Goal: Information Seeking & Learning: Learn about a topic

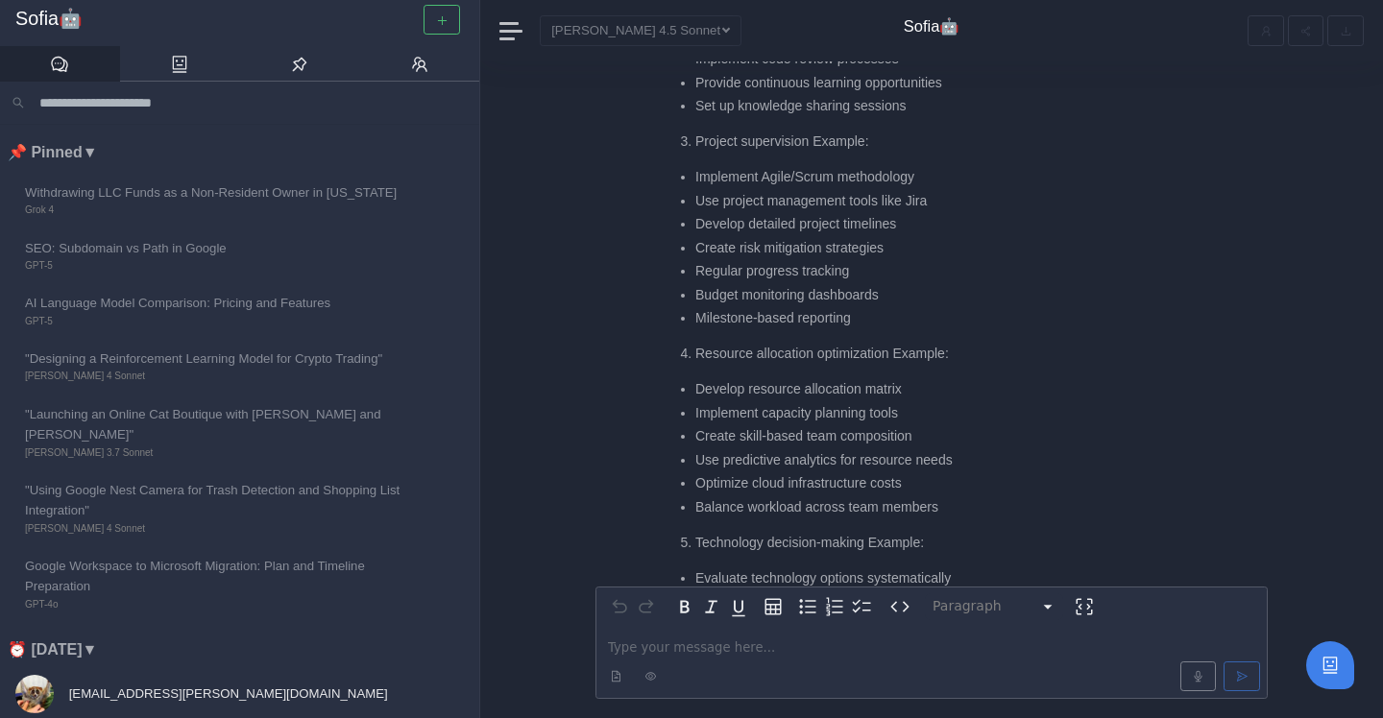
scroll to position [-1132, 0]
drag, startPoint x: 697, startPoint y: 266, endPoint x: 891, endPoint y: 272, distance: 194.0
click at [891, 272] on li "Regular progress tracking" at bounding box center [936, 270] width 482 height 20
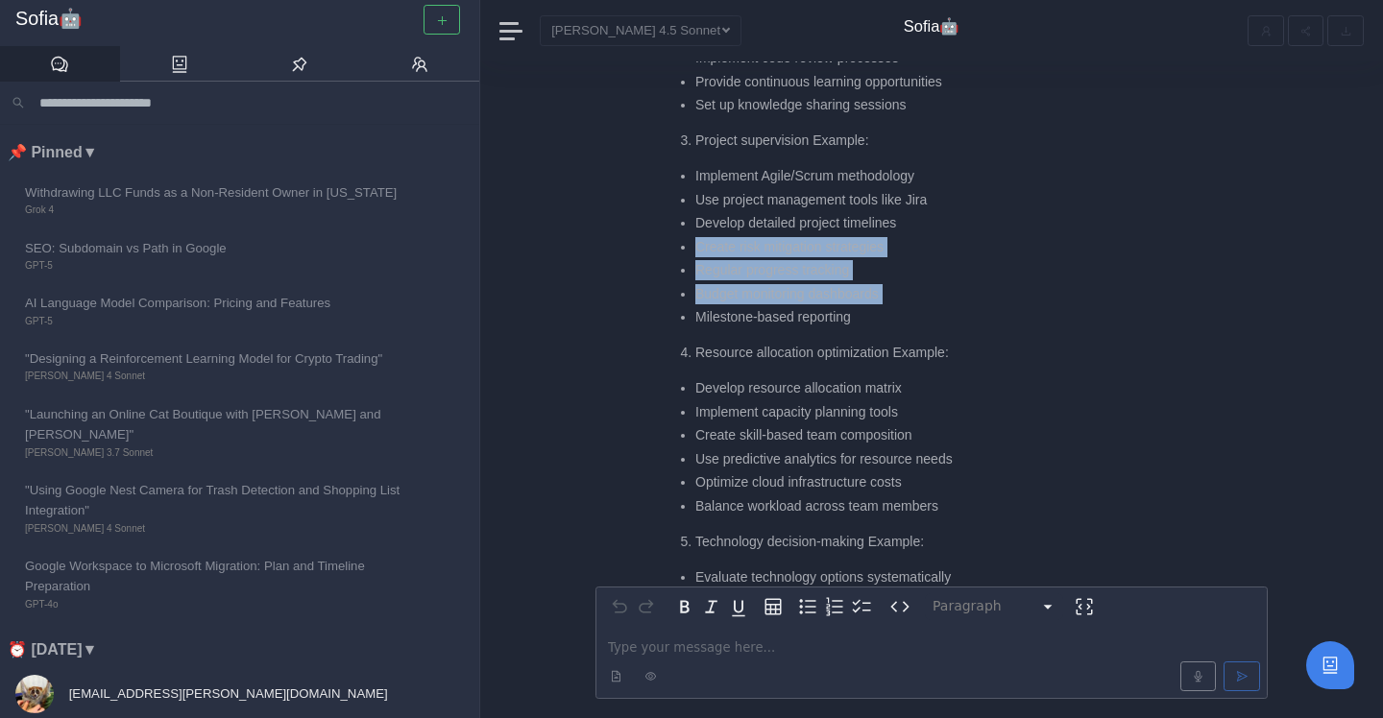
drag, startPoint x: 695, startPoint y: 243, endPoint x: 902, endPoint y: 305, distance: 215.6
click at [902, 305] on ul "Implement Agile/Scrum methodology Use project management tools like Jira Develo…" at bounding box center [922, 246] width 509 height 161
click at [902, 304] on ul "Implement Agile/Scrum methodology Use project management tools like Jira Develo…" at bounding box center [922, 246] width 509 height 161
drag, startPoint x: 902, startPoint y: 299, endPoint x: 686, endPoint y: 295, distance: 216.1
click at [695, 296] on li "Budget monitoring dashboards" at bounding box center [936, 294] width 482 height 20
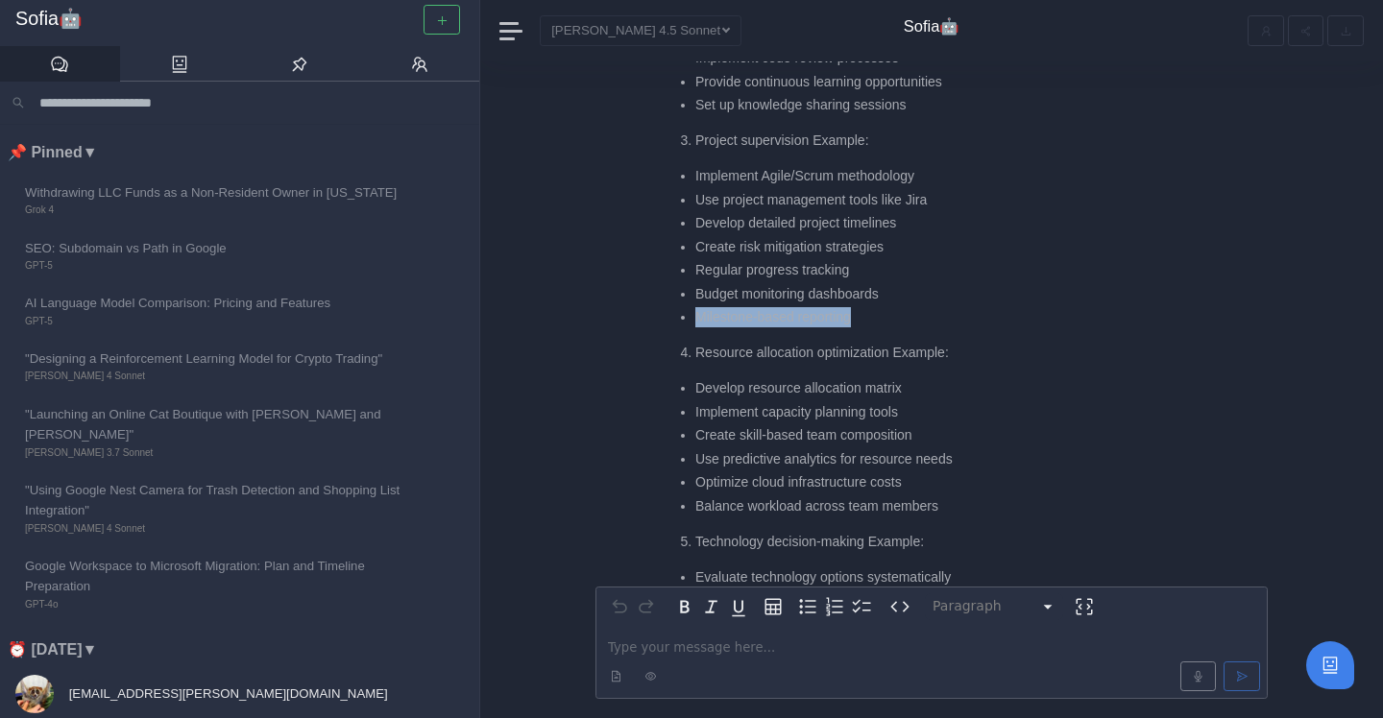
drag, startPoint x: 698, startPoint y: 317, endPoint x: 933, endPoint y: 326, distance: 235.4
click at [934, 326] on div "Here are detailed examples for each point: Develop and implement a coherent dev…" at bounding box center [922, 684] width 509 height 2018
click at [933, 326] on div "Here are detailed examples for each point: Develop and implement a coherent dev…" at bounding box center [922, 684] width 509 height 2018
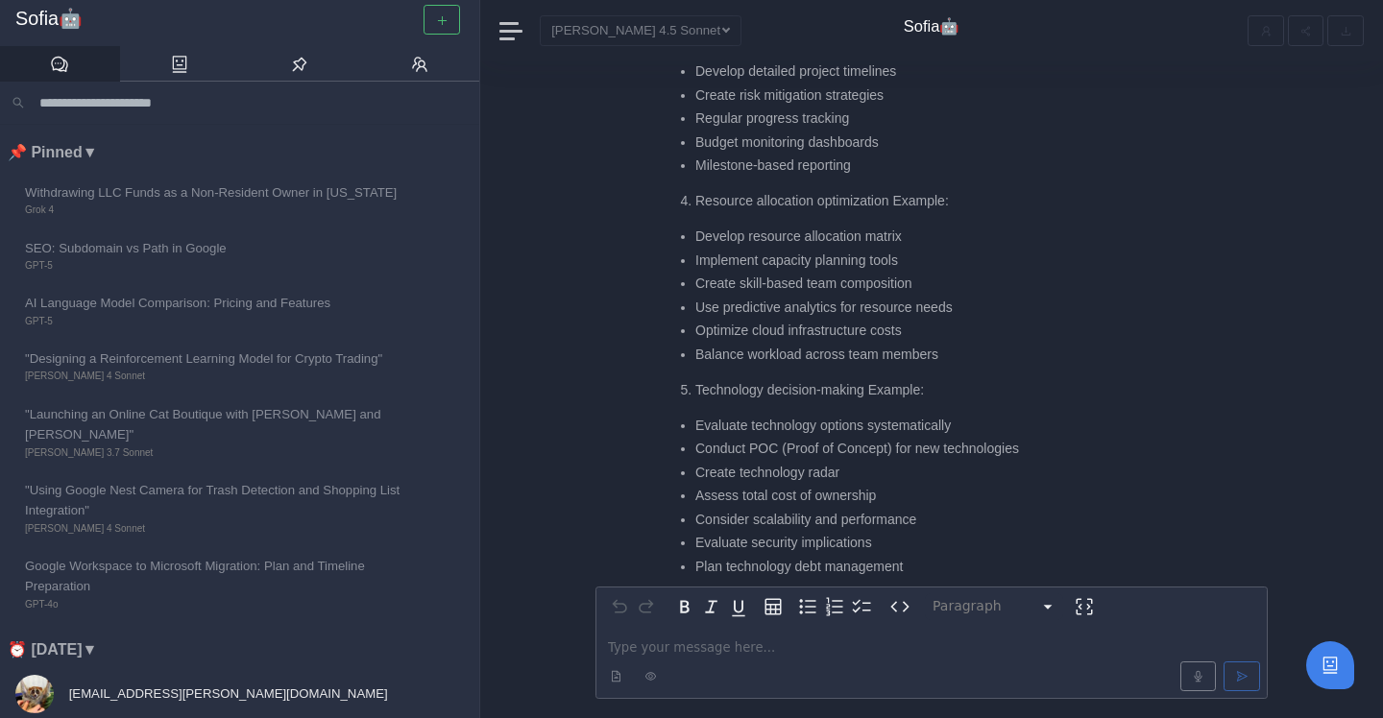
scroll to position [-982, 0]
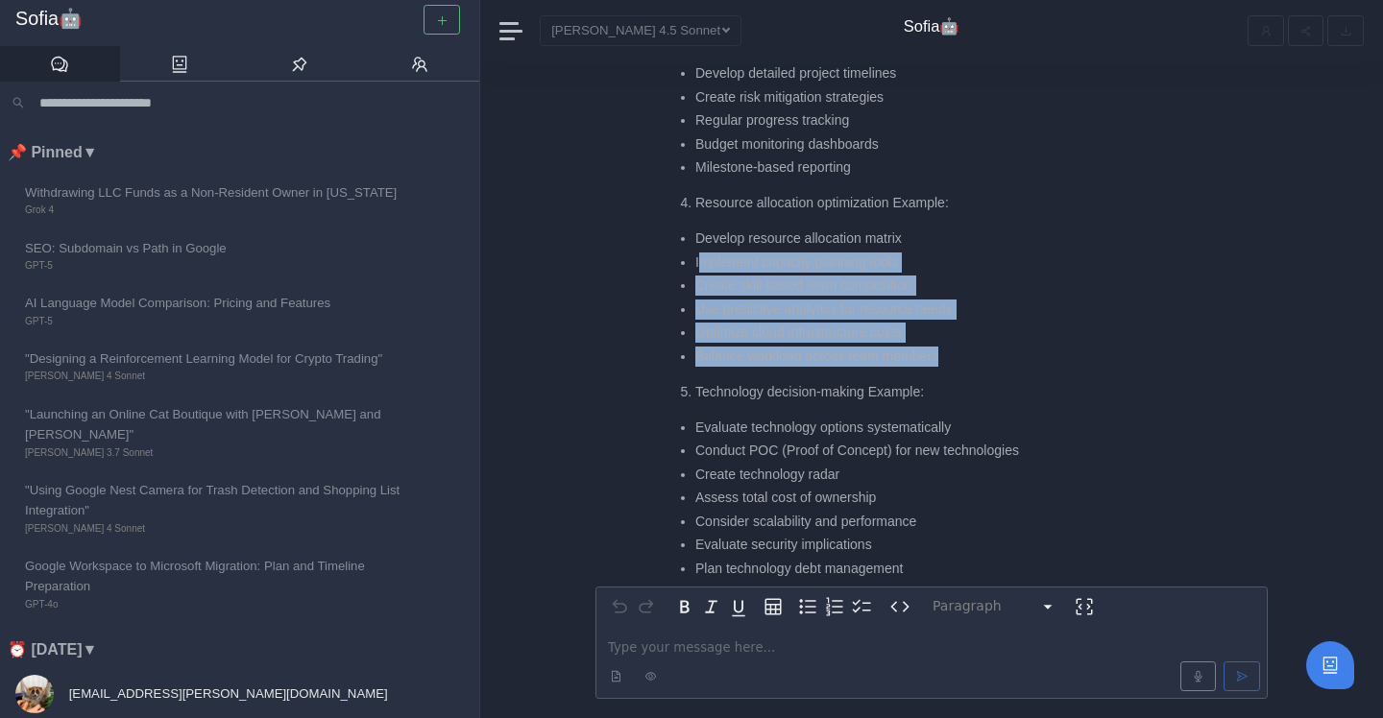
drag, startPoint x: 698, startPoint y: 265, endPoint x: 943, endPoint y: 350, distance: 259.3
click at [943, 350] on ul "Develop resource allocation matrix Implement capacity planning tools Create ski…" at bounding box center [922, 298] width 509 height 138
click at [943, 350] on li "Balance workload across team members" at bounding box center [936, 357] width 482 height 20
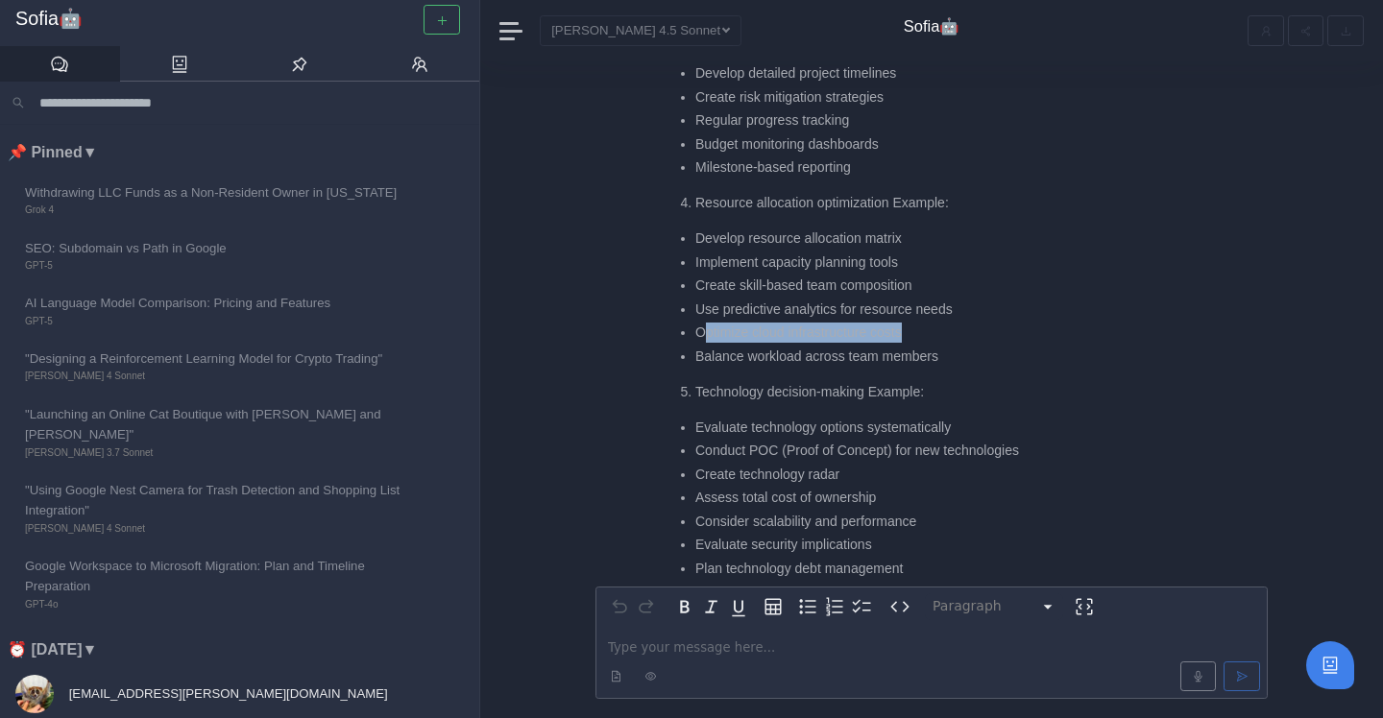
drag, startPoint x: 702, startPoint y: 336, endPoint x: 922, endPoint y: 340, distance: 219.9
click at [924, 340] on li "Optimize cloud infrastructure costs" at bounding box center [936, 333] width 482 height 20
click at [922, 340] on li "Optimize cloud infrastructure costs" at bounding box center [936, 333] width 482 height 20
drag, startPoint x: 693, startPoint y: 352, endPoint x: 955, endPoint y: 356, distance: 262.1
click at [955, 356] on ul "Develop resource allocation matrix Implement capacity planning tools Create ski…" at bounding box center [922, 298] width 509 height 138
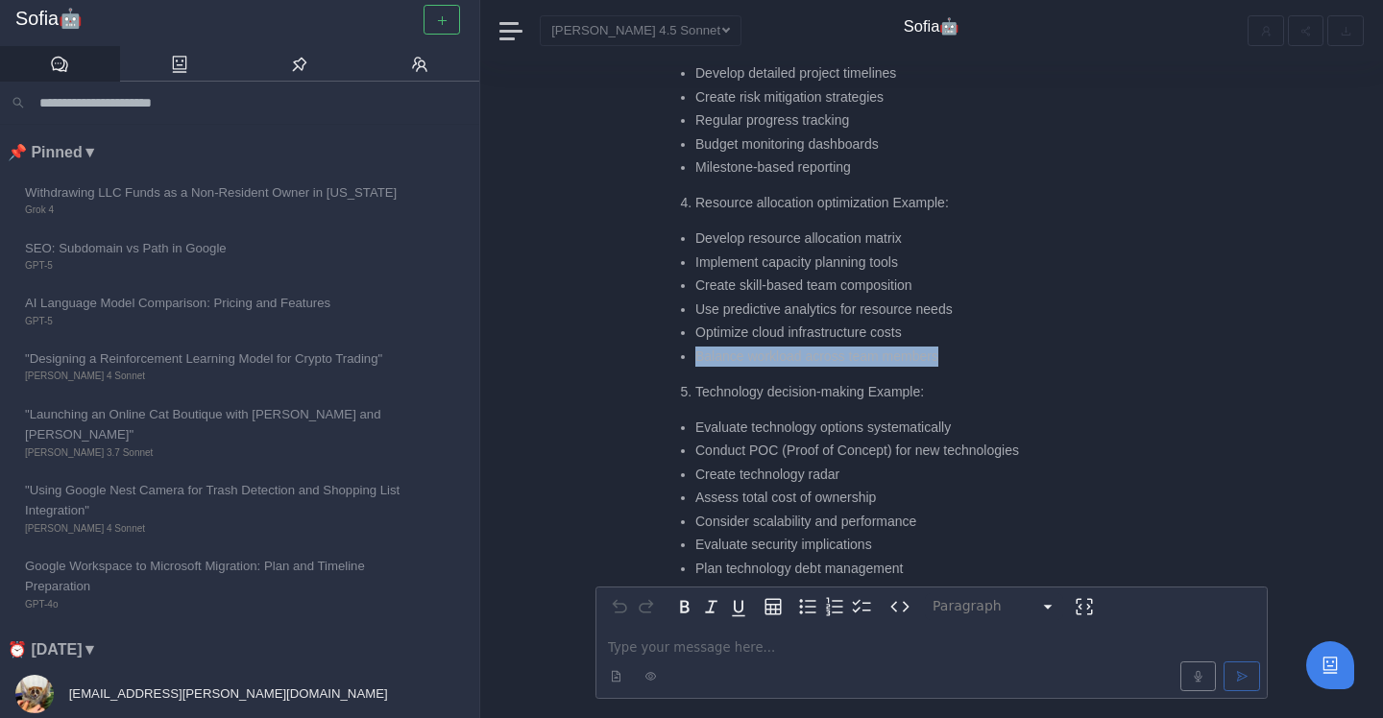
click at [955, 356] on li "Balance workload across team members" at bounding box center [936, 357] width 482 height 20
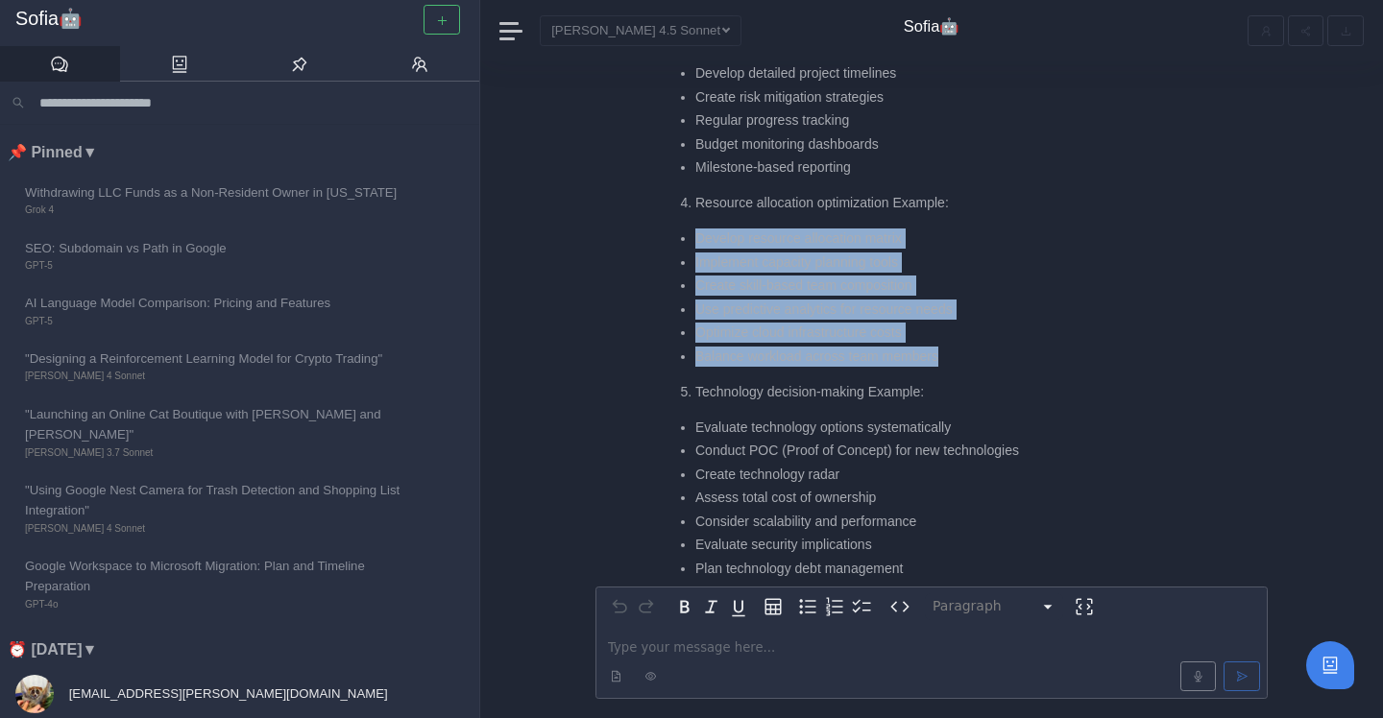
drag, startPoint x: 961, startPoint y: 356, endPoint x: 694, endPoint y: 218, distance: 300.6
click at [694, 218] on div "Here are detailed examples for each point: Develop and implement a coherent dev…" at bounding box center [922, 534] width 509 height 2018
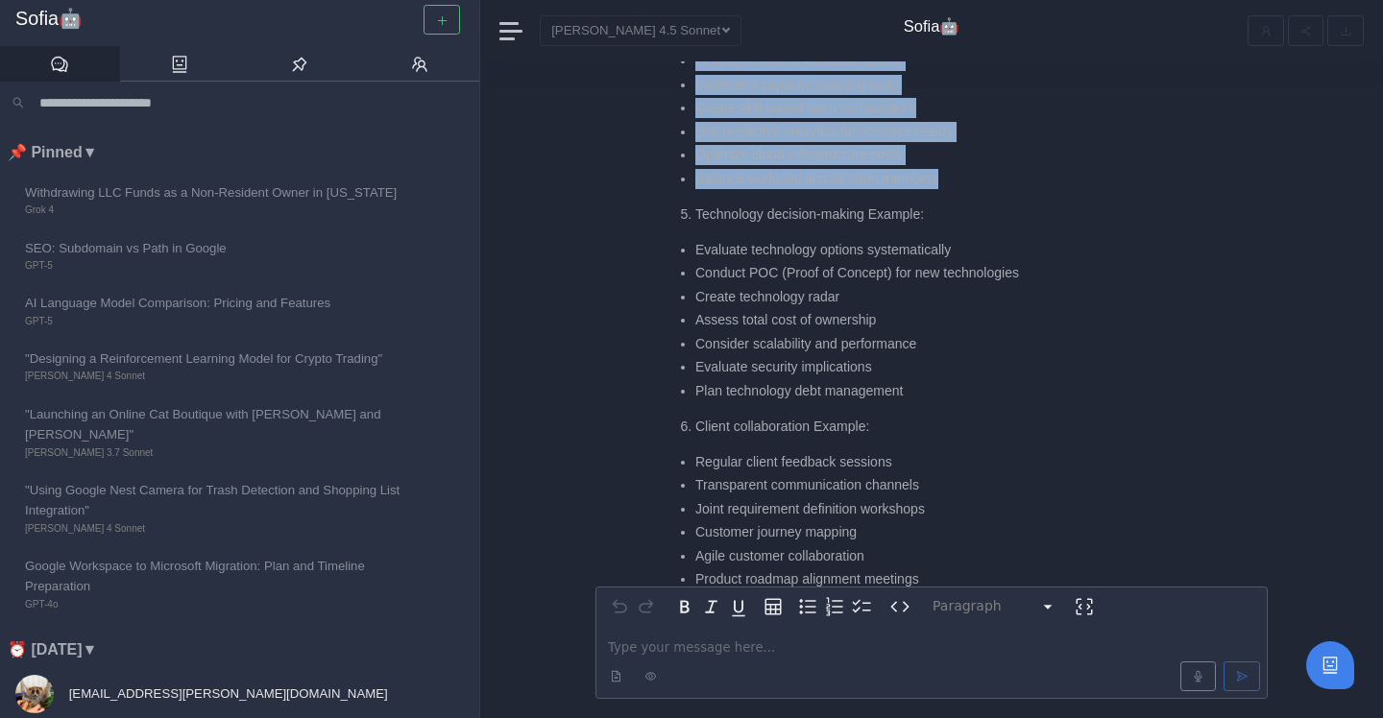
scroll to position [-802, 0]
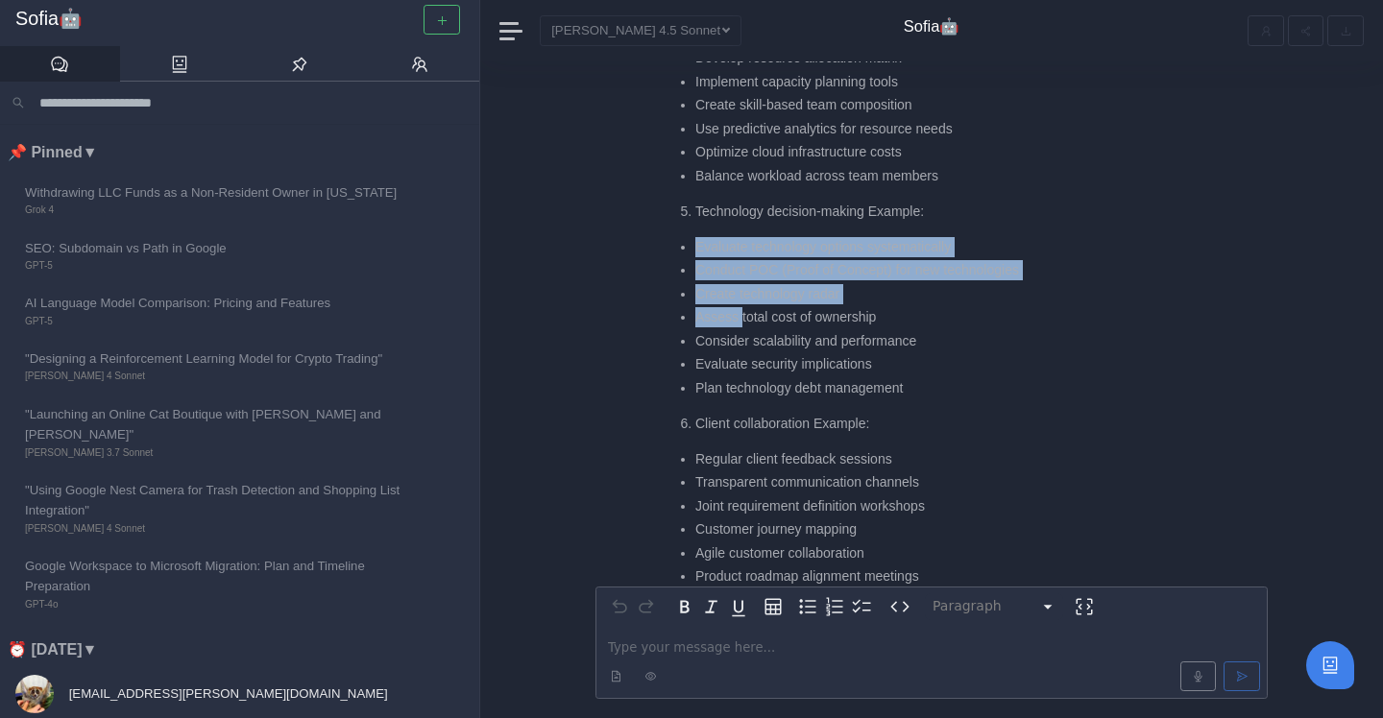
drag, startPoint x: 697, startPoint y: 247, endPoint x: 741, endPoint y: 323, distance: 87.8
click at [741, 323] on ul "Evaluate technology options systematically Conduct POC (Proof of Concept) for n…" at bounding box center [922, 317] width 509 height 161
click at [741, 323] on li "Assess total cost of ownership" at bounding box center [936, 317] width 482 height 20
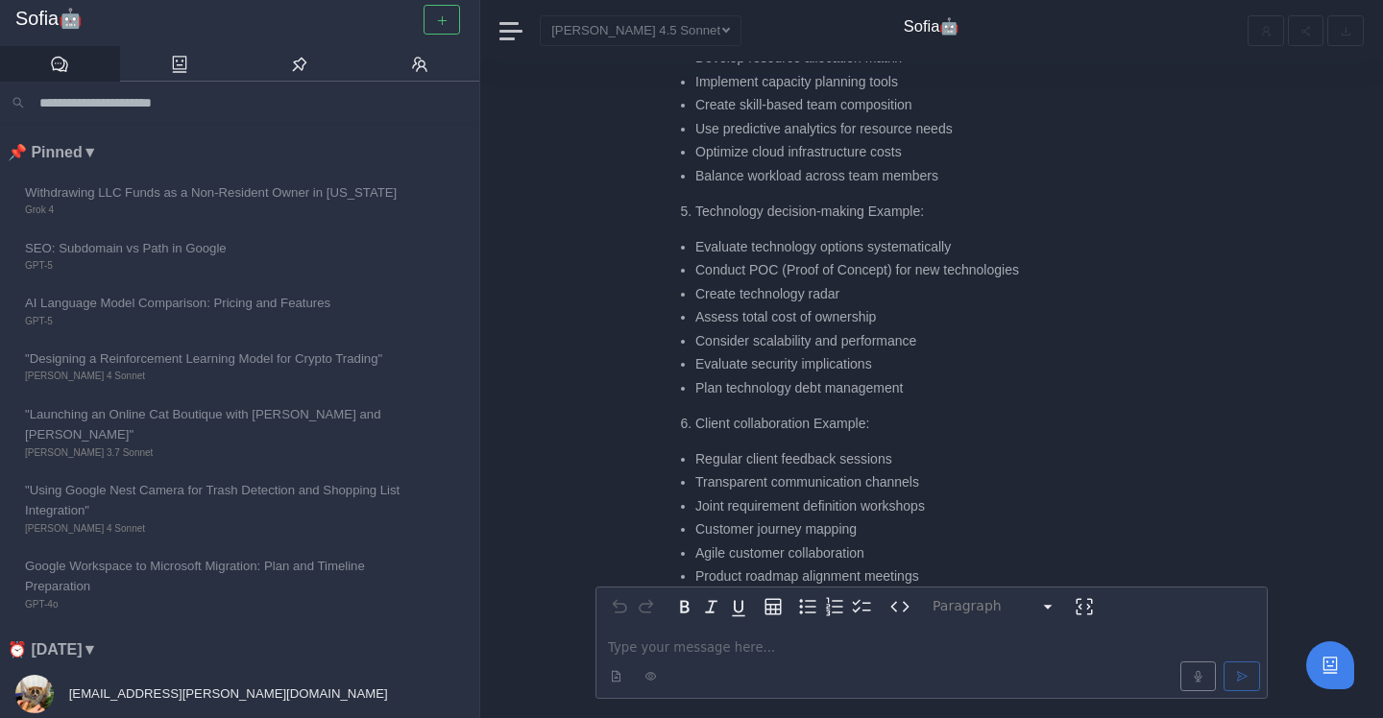
click at [695, 323] on li "Assess total cost of ownership" at bounding box center [936, 317] width 482 height 20
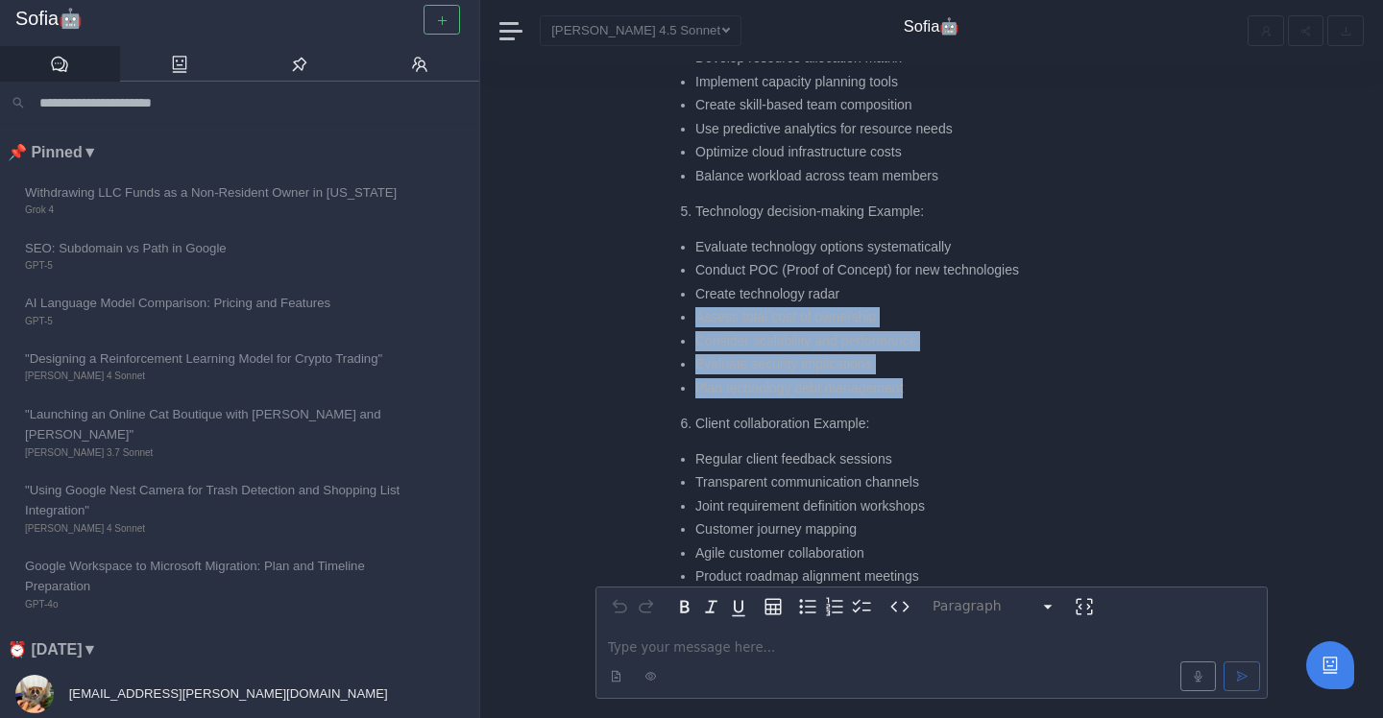
drag, startPoint x: 695, startPoint y: 322, endPoint x: 939, endPoint y: 397, distance: 255.1
click at [941, 396] on ul "Evaluate technology options systematically Conduct POC (Proof of Concept) for n…" at bounding box center [922, 317] width 509 height 161
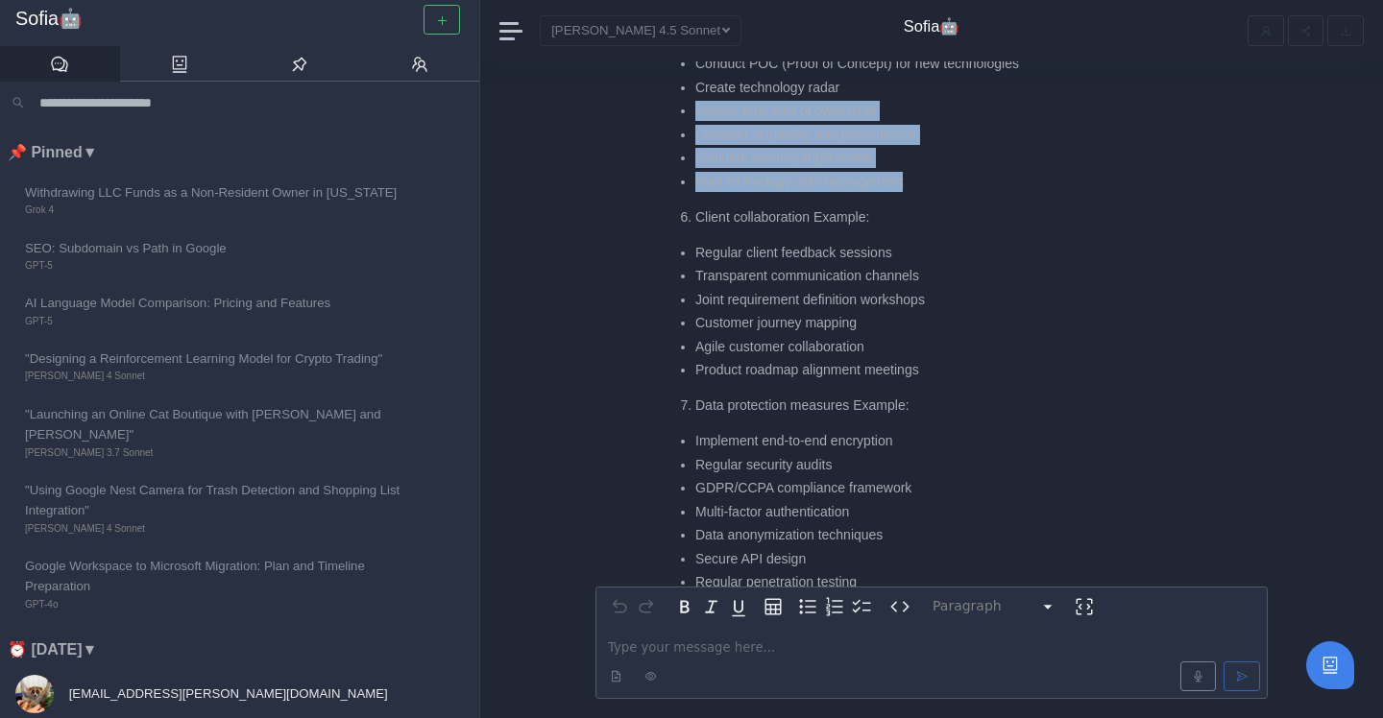
scroll to position [-584, 0]
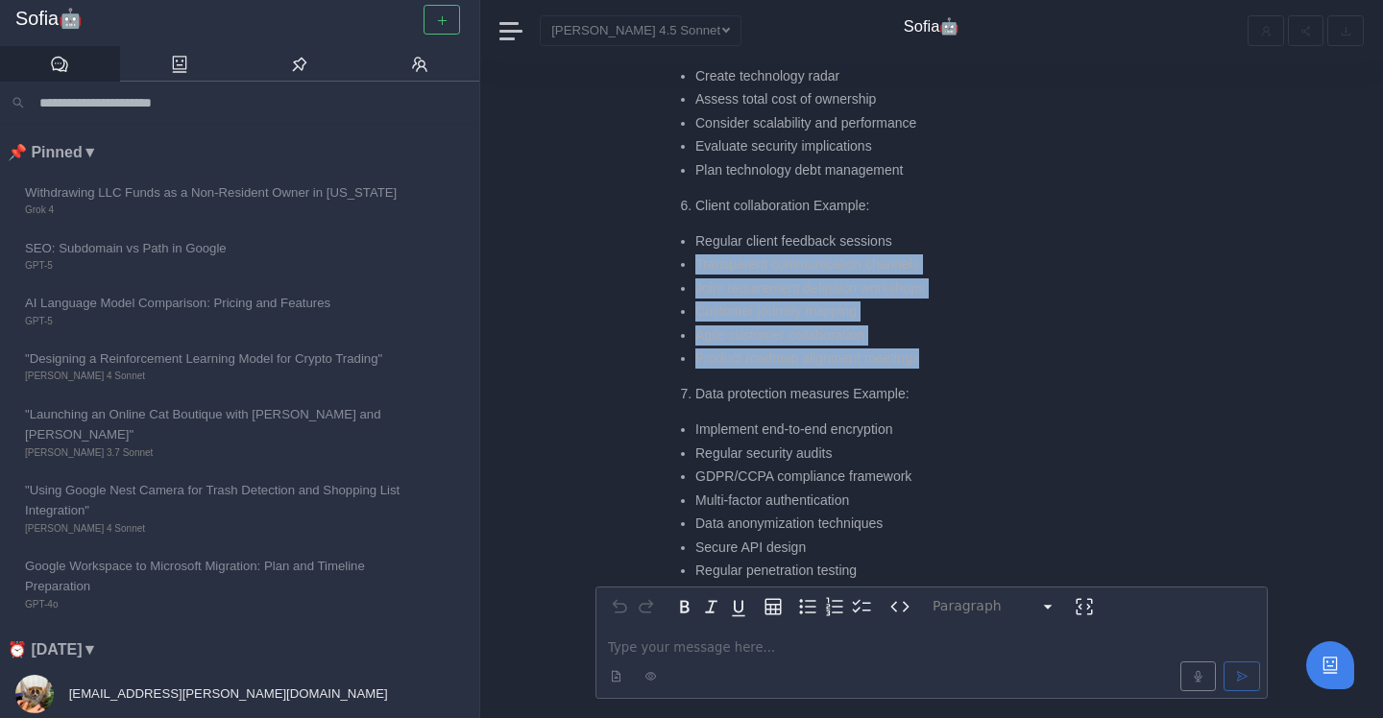
drag, startPoint x: 696, startPoint y: 259, endPoint x: 948, endPoint y: 357, distance: 269.9
click at [950, 357] on ul "Regular client feedback sessions Transparent communication channels Joint requi…" at bounding box center [922, 300] width 509 height 138
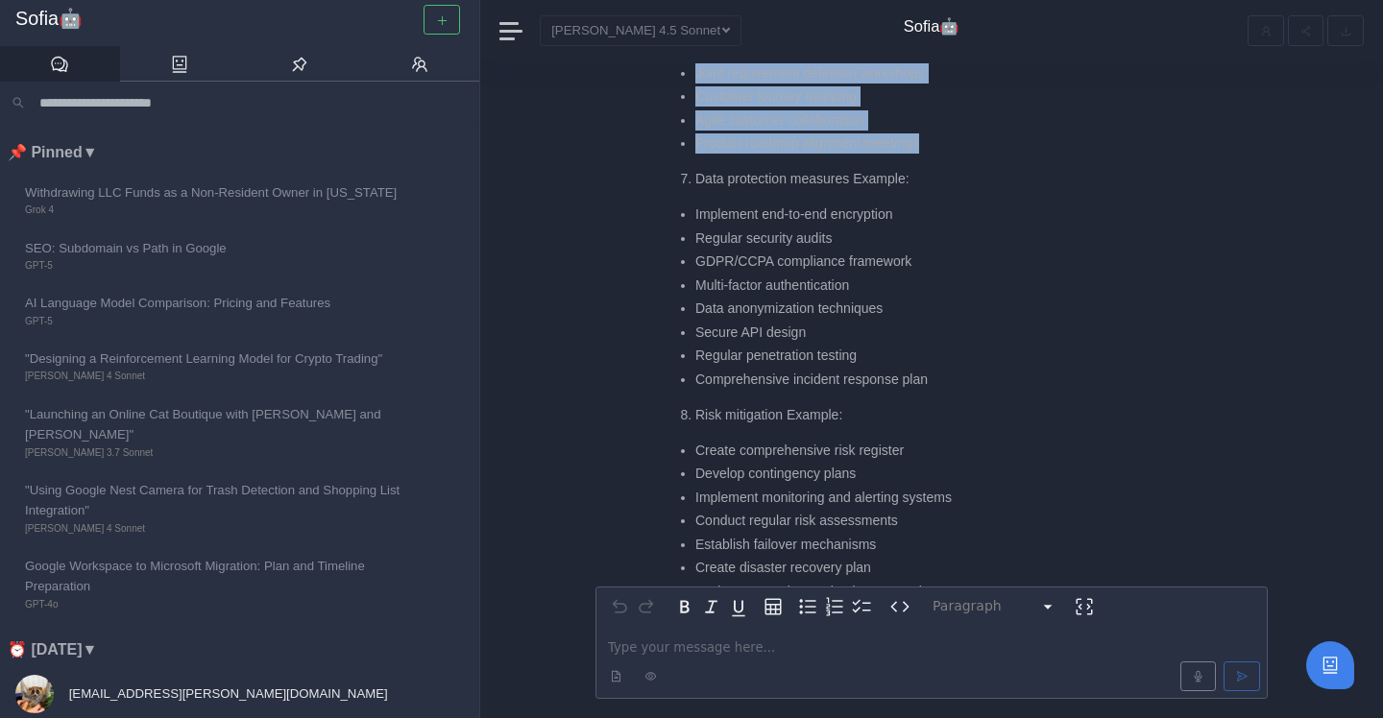
scroll to position [-366, 0]
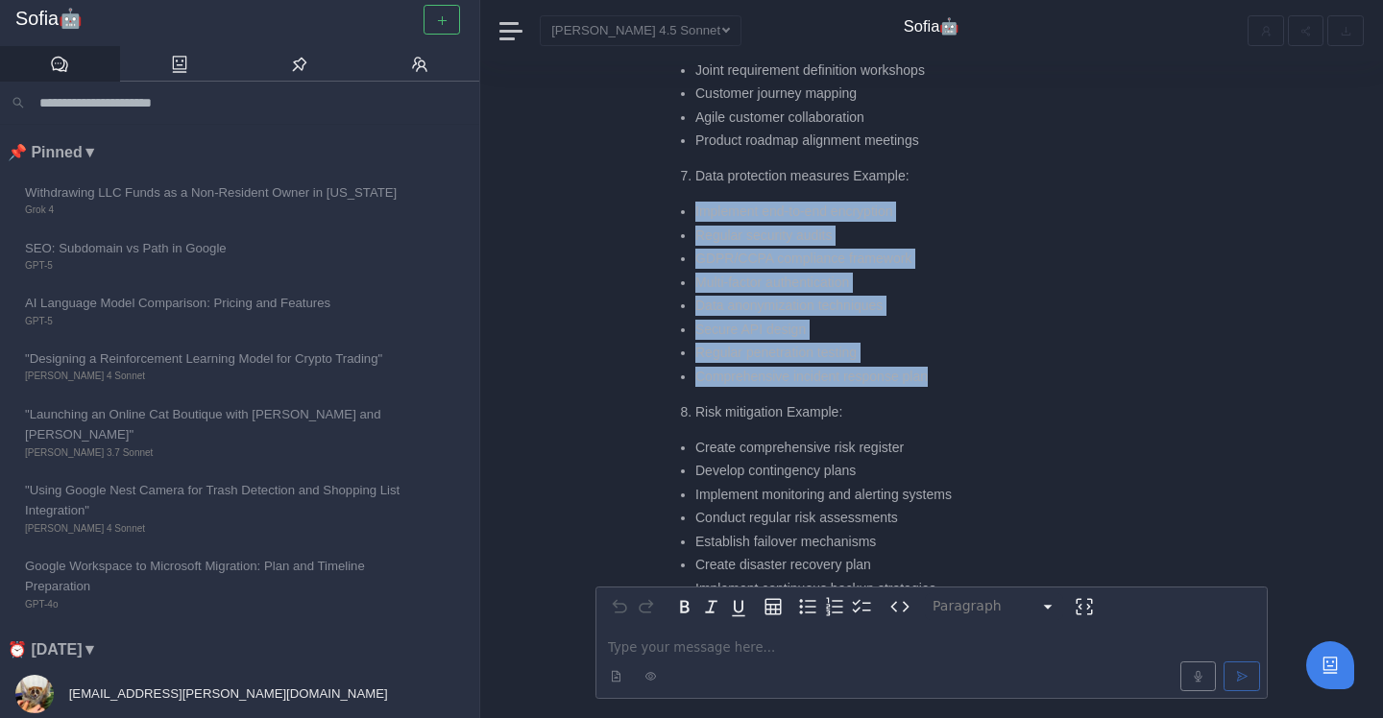
drag, startPoint x: 694, startPoint y: 217, endPoint x: 967, endPoint y: 379, distance: 317.3
click at [967, 379] on ul "Implement end-to-end encryption Regular security audits GDPR/CCPA compliance fr…" at bounding box center [922, 294] width 509 height 185
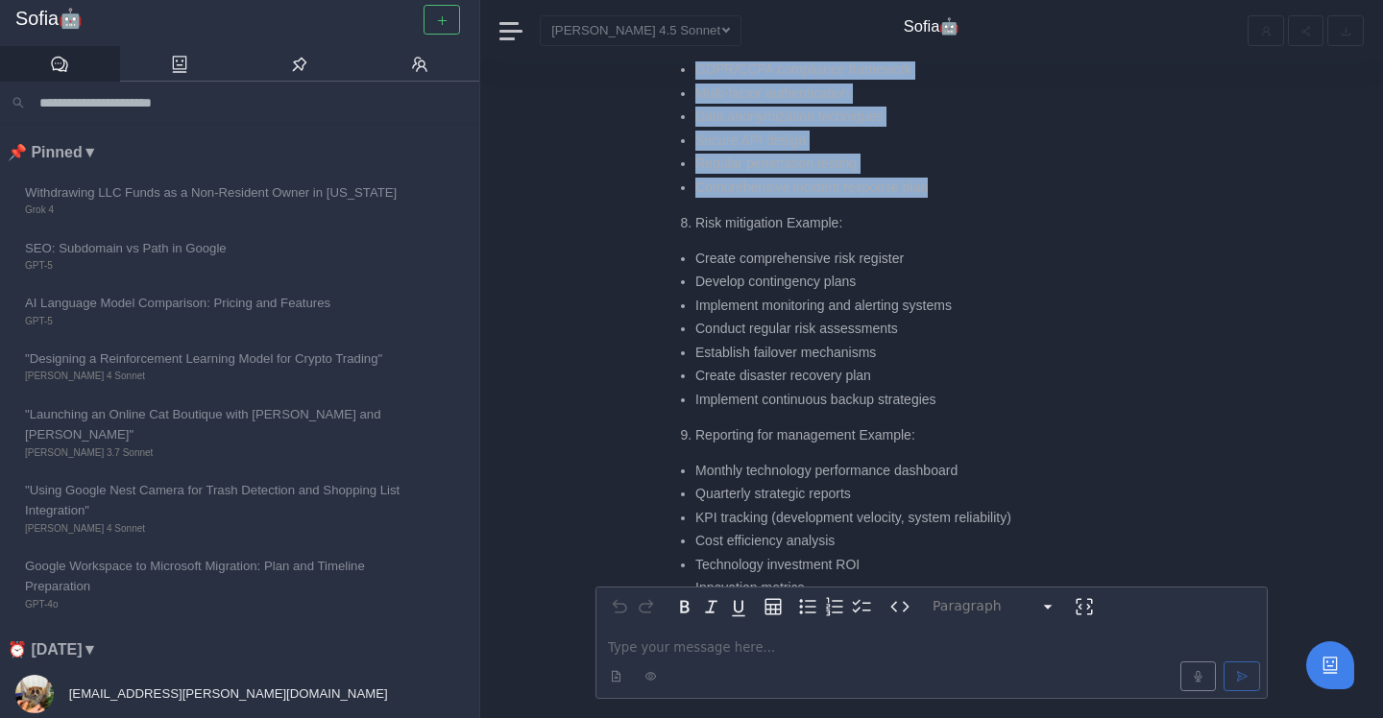
scroll to position [-180, 0]
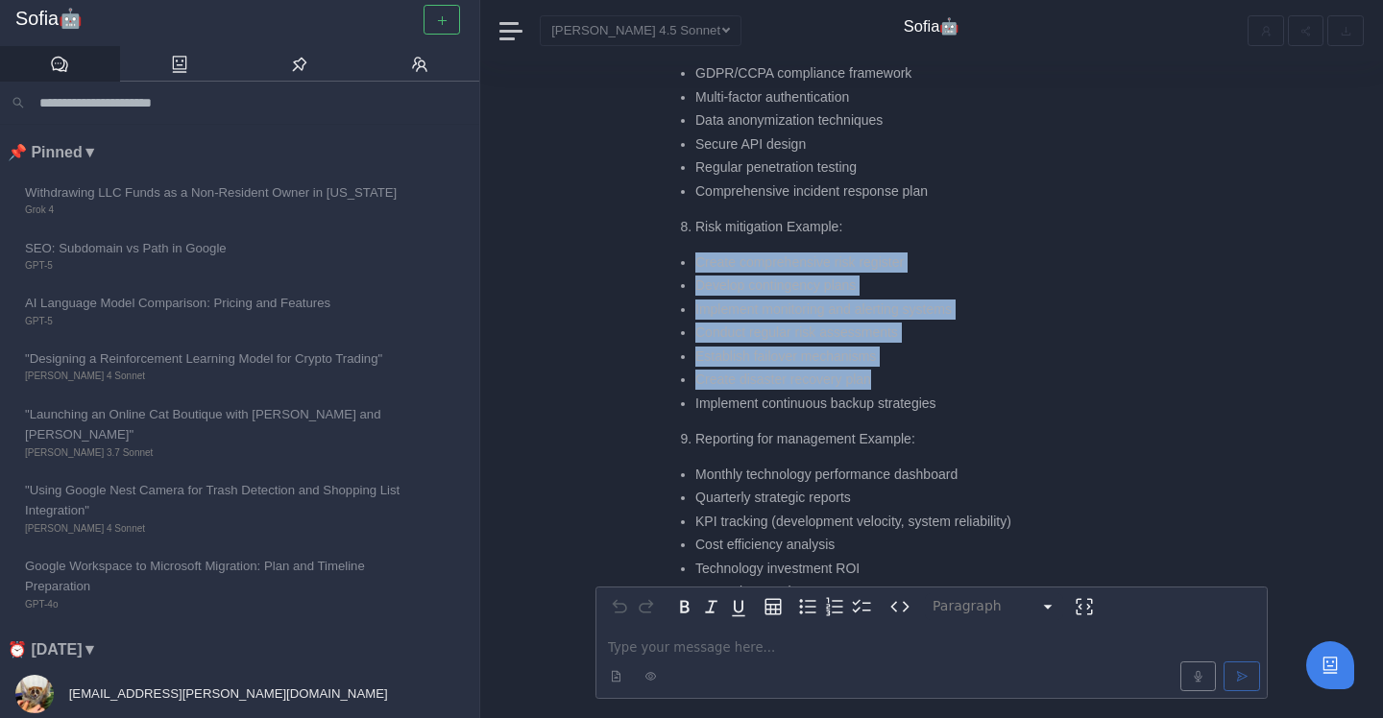
drag, startPoint x: 693, startPoint y: 264, endPoint x: 895, endPoint y: 375, distance: 230.3
click at [895, 375] on ul "Create comprehensive risk register Develop contingency plans Implement monitori…" at bounding box center [922, 333] width 509 height 161
click at [895, 375] on li "Create disaster recovery plan" at bounding box center [936, 380] width 482 height 20
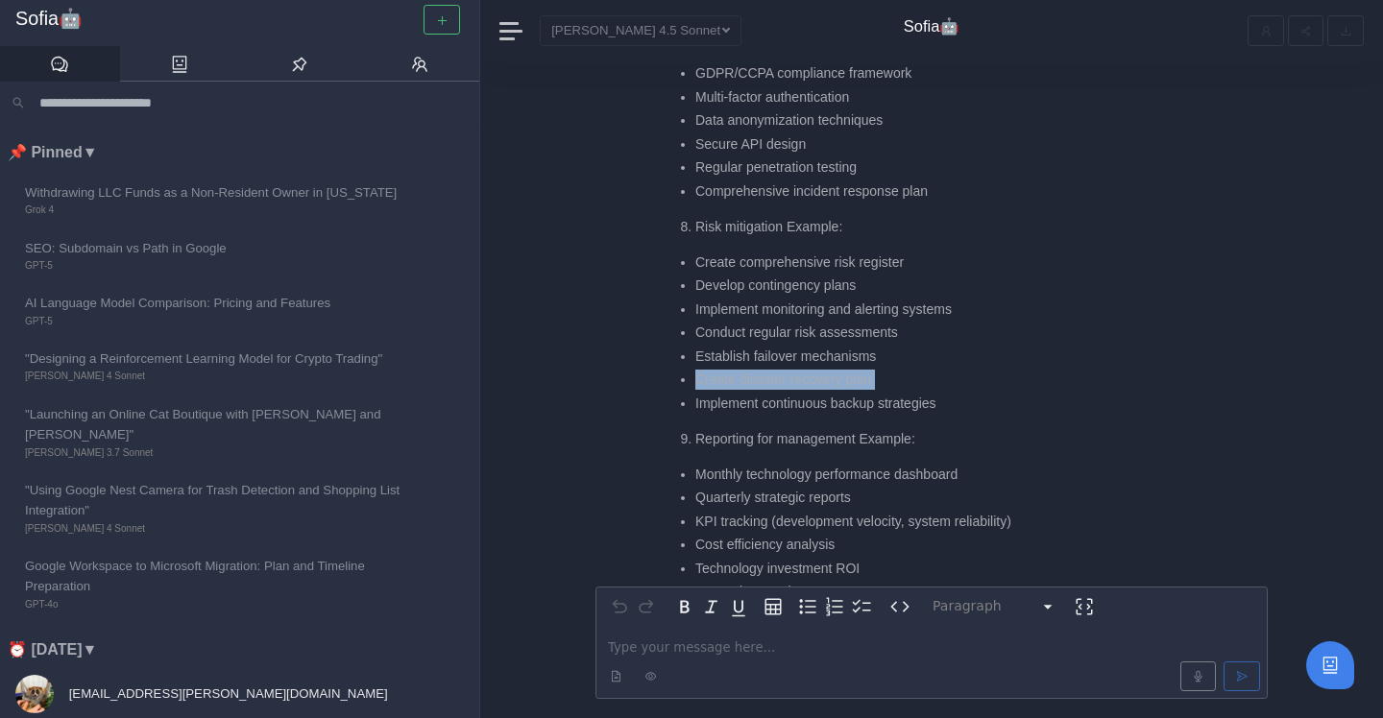
drag, startPoint x: 697, startPoint y: 379, endPoint x: 878, endPoint y: 390, distance: 180.8
click at [878, 390] on ul "Create comprehensive risk register Develop contingency plans Implement monitori…" at bounding box center [922, 333] width 509 height 161
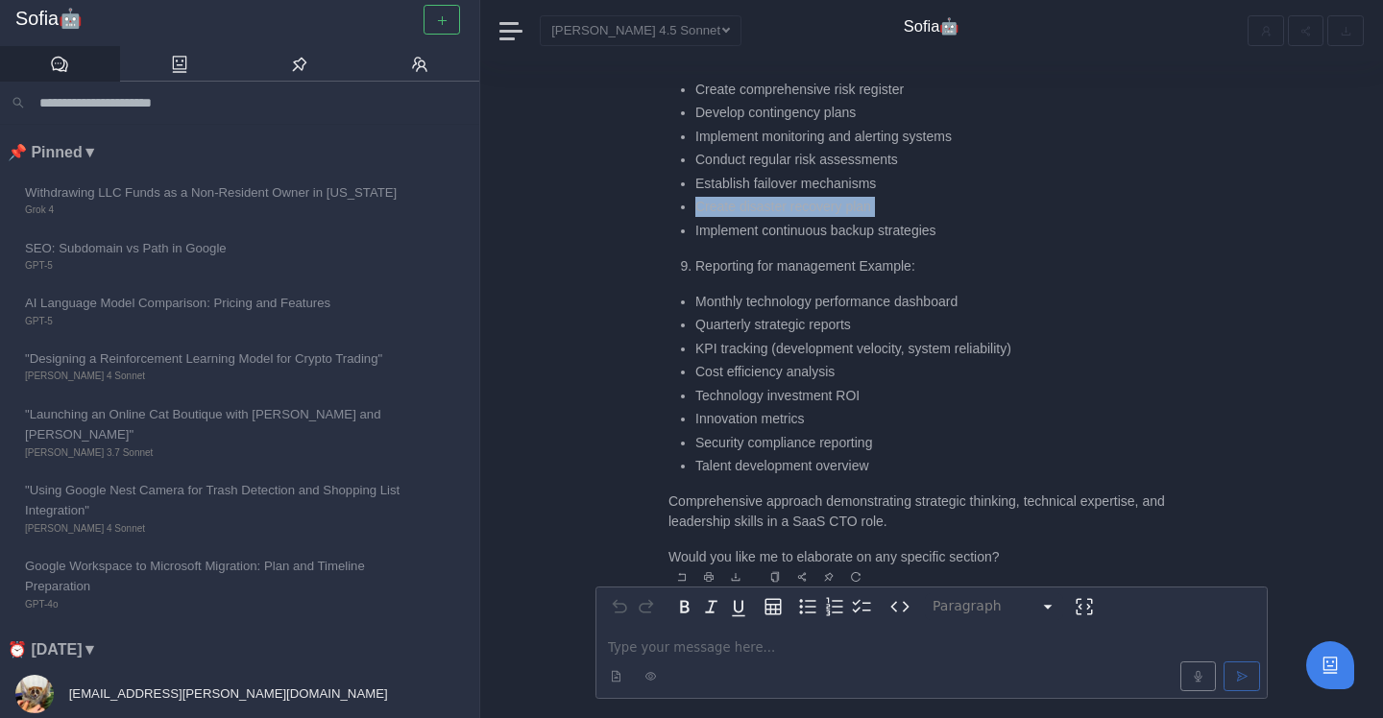
scroll to position [-6, 0]
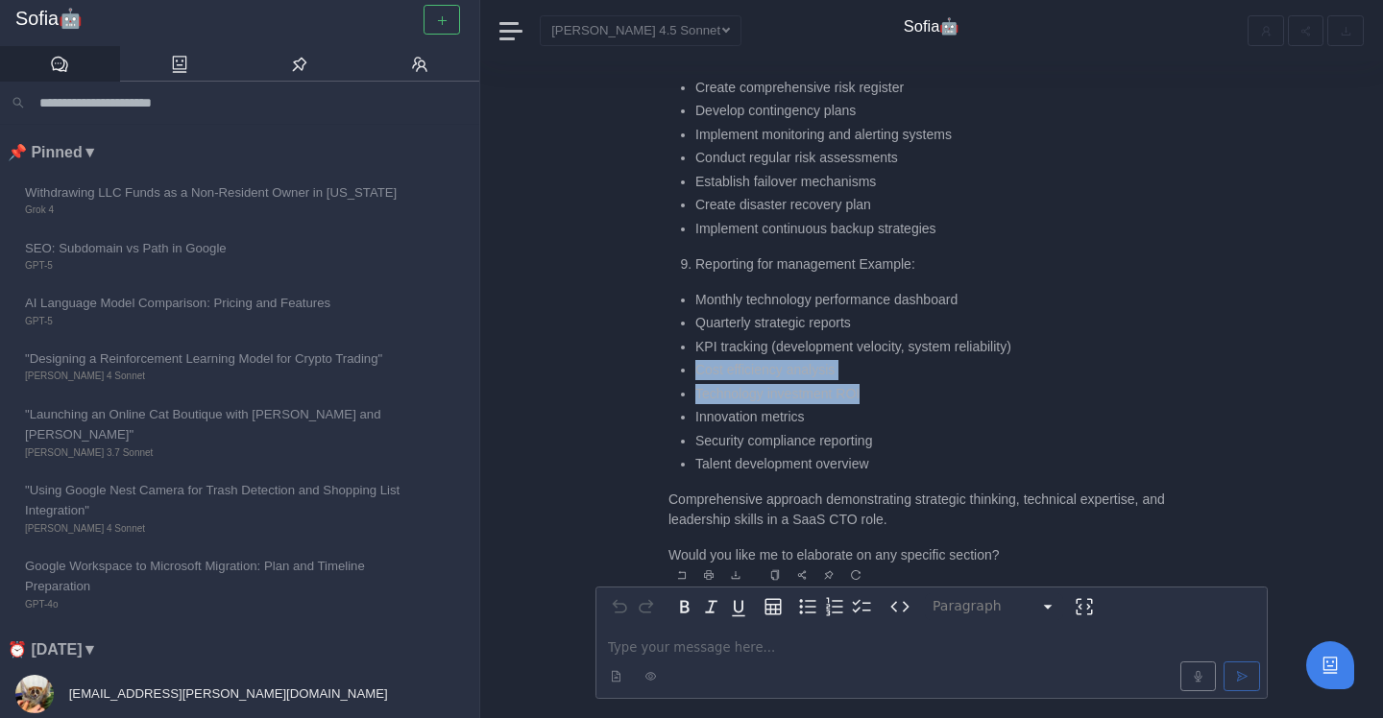
drag, startPoint x: 696, startPoint y: 368, endPoint x: 886, endPoint y: 389, distance: 191.3
click at [886, 389] on ul "Monthly technology performance dashboard Quarterly strategic reports KPI tracki…" at bounding box center [922, 382] width 509 height 185
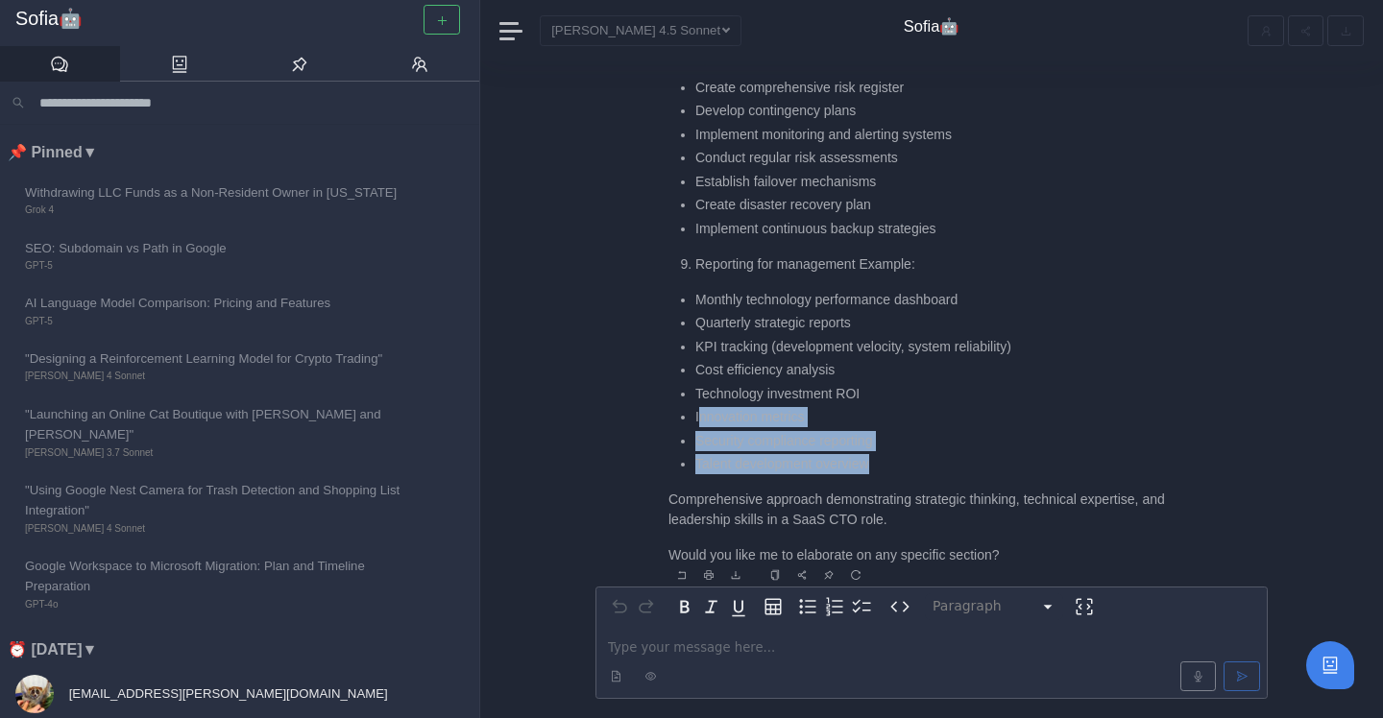
drag, startPoint x: 699, startPoint y: 419, endPoint x: 890, endPoint y: 457, distance: 194.9
click at [891, 457] on ul "Monthly technology performance dashboard Quarterly strategic reports KPI tracki…" at bounding box center [922, 382] width 509 height 185
click at [890, 457] on li "Talent development overview" at bounding box center [936, 464] width 482 height 20
drag, startPoint x: 688, startPoint y: 461, endPoint x: 879, endPoint y: 471, distance: 191.4
click at [879, 471] on ul "Monthly technology performance dashboard Quarterly strategic reports KPI tracki…" at bounding box center [922, 382] width 509 height 185
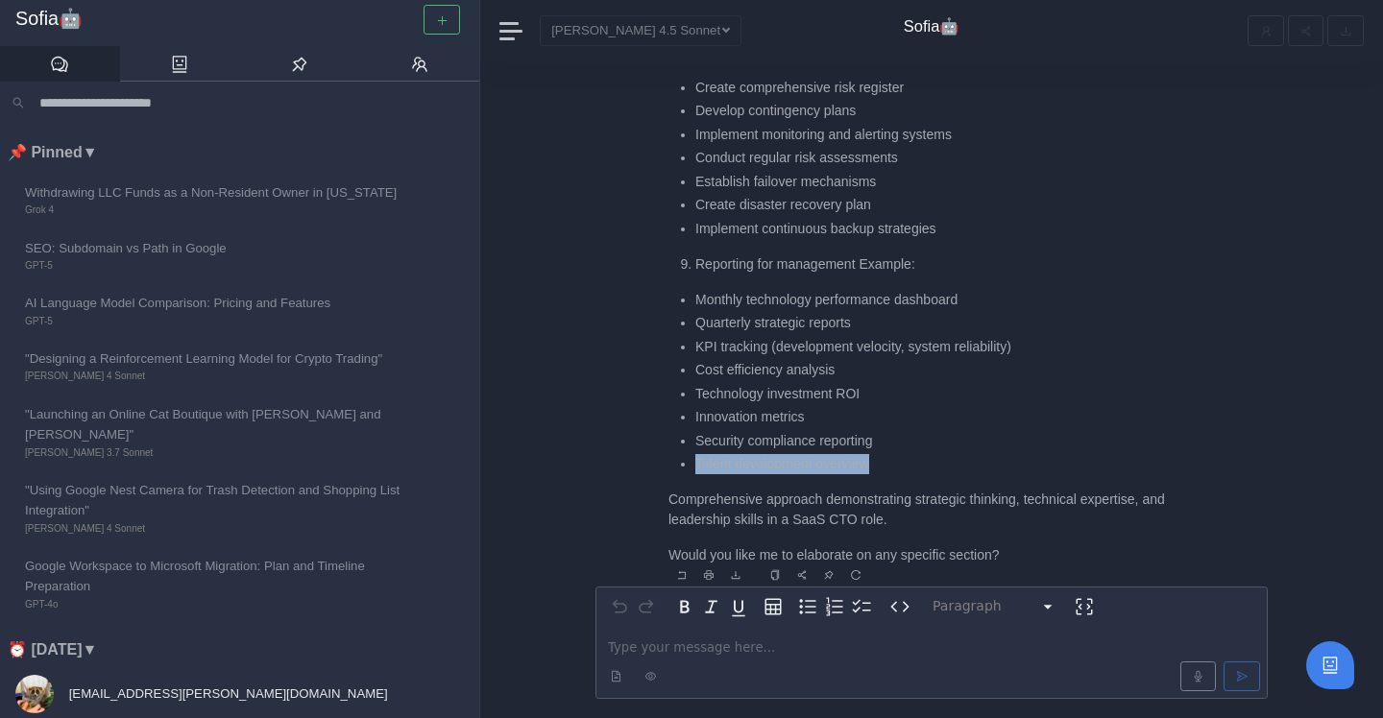
click at [879, 471] on li "Talent development overview" at bounding box center [936, 464] width 482 height 20
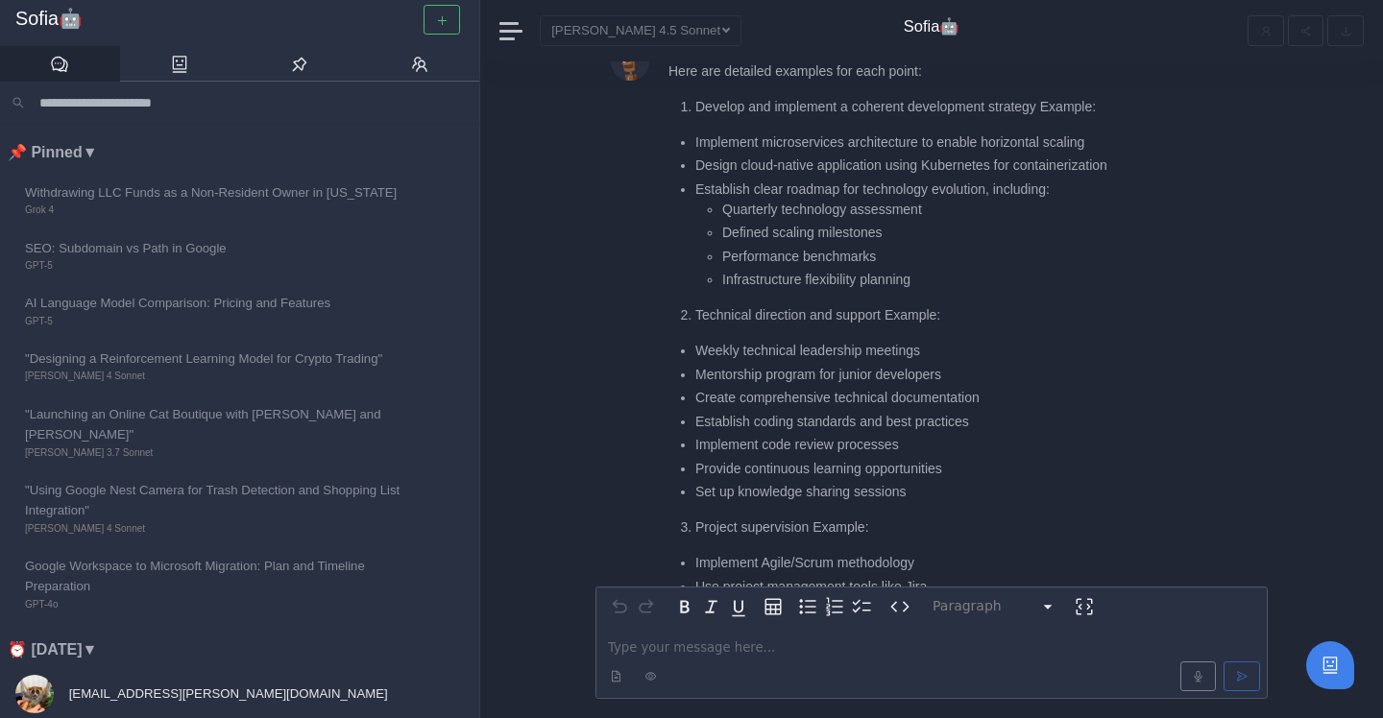
scroll to position [-1521, 0]
click at [886, 386] on ul "Weekly technical leadership meetings Mentorship program for junior developers C…" at bounding box center [922, 422] width 509 height 161
